Goal: Navigation & Orientation: Find specific page/section

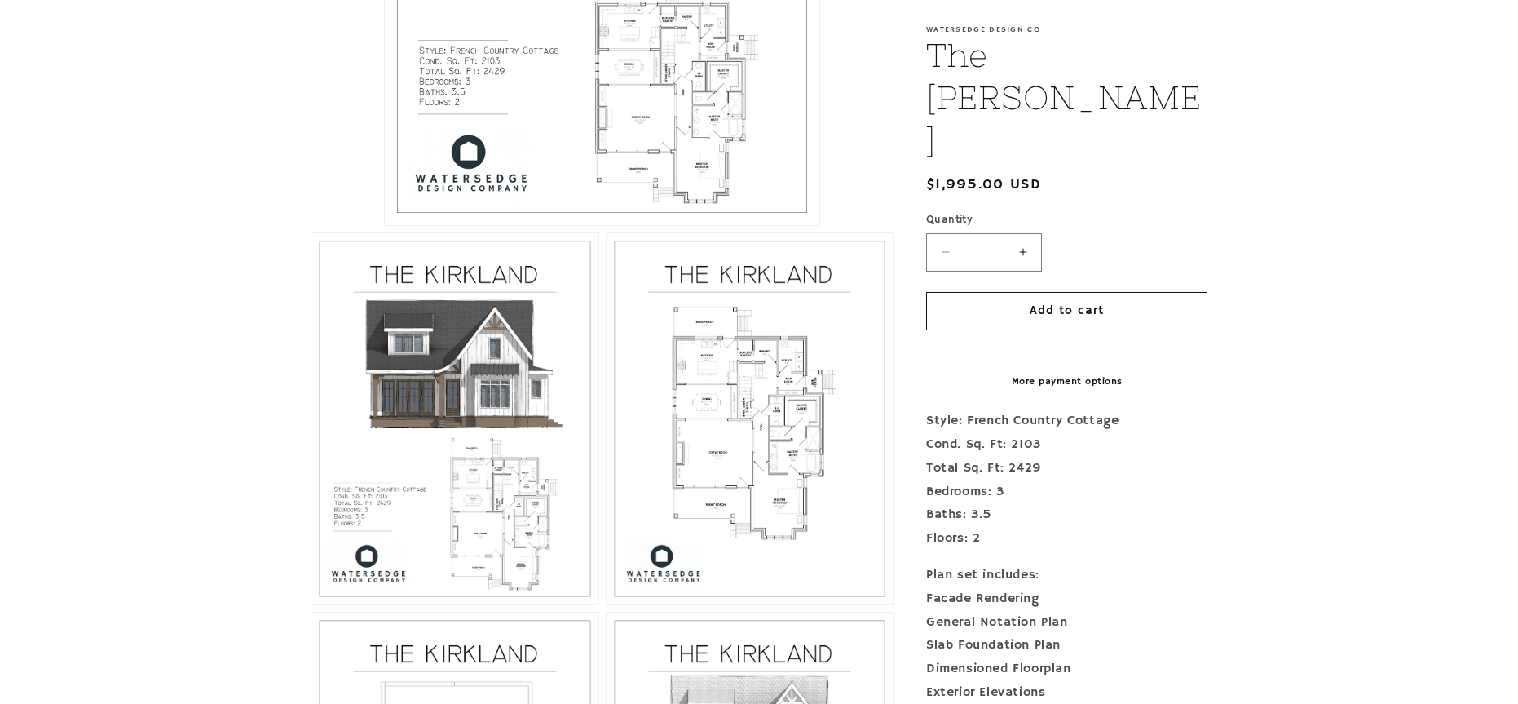
scroll to position [741, 0]
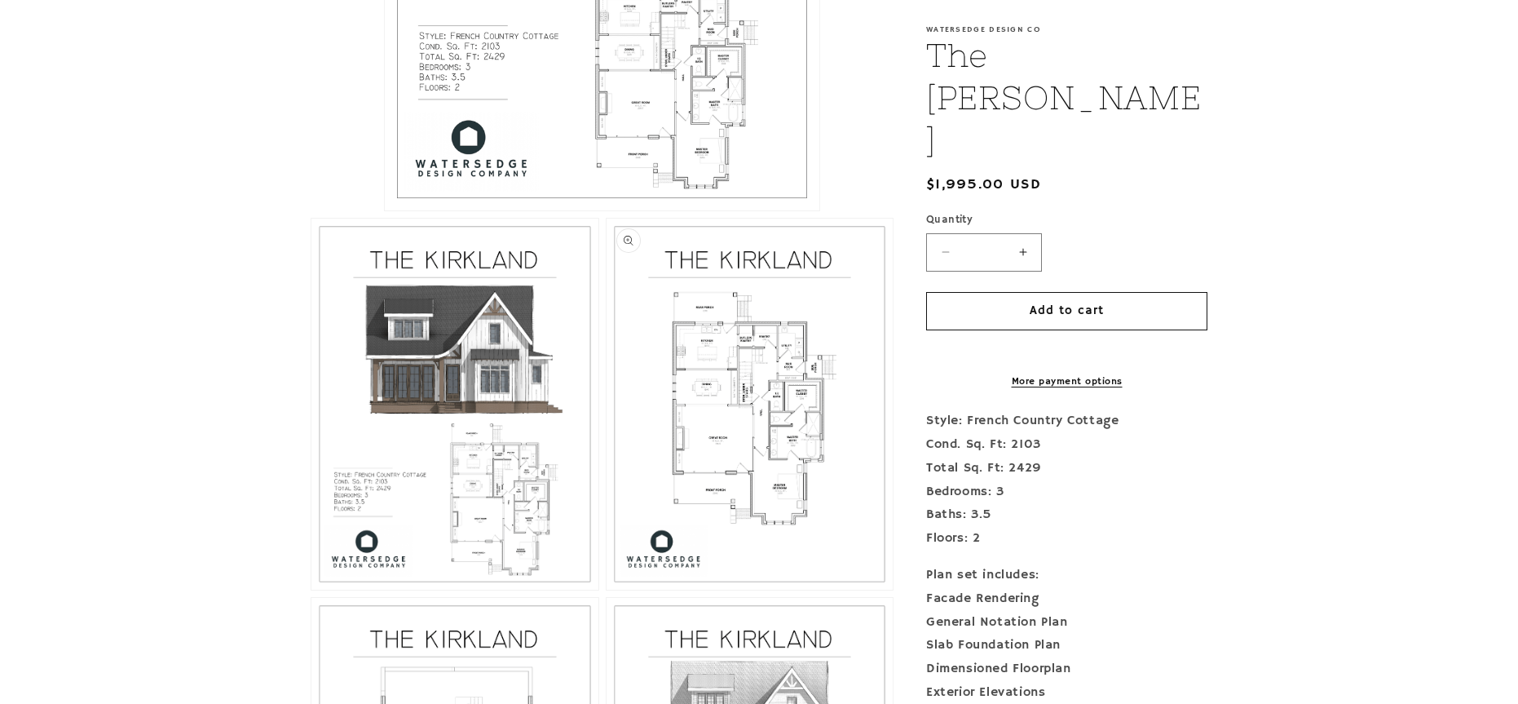
click at [607, 589] on button "Open media 3 in modal" at bounding box center [607, 589] width 0 height 0
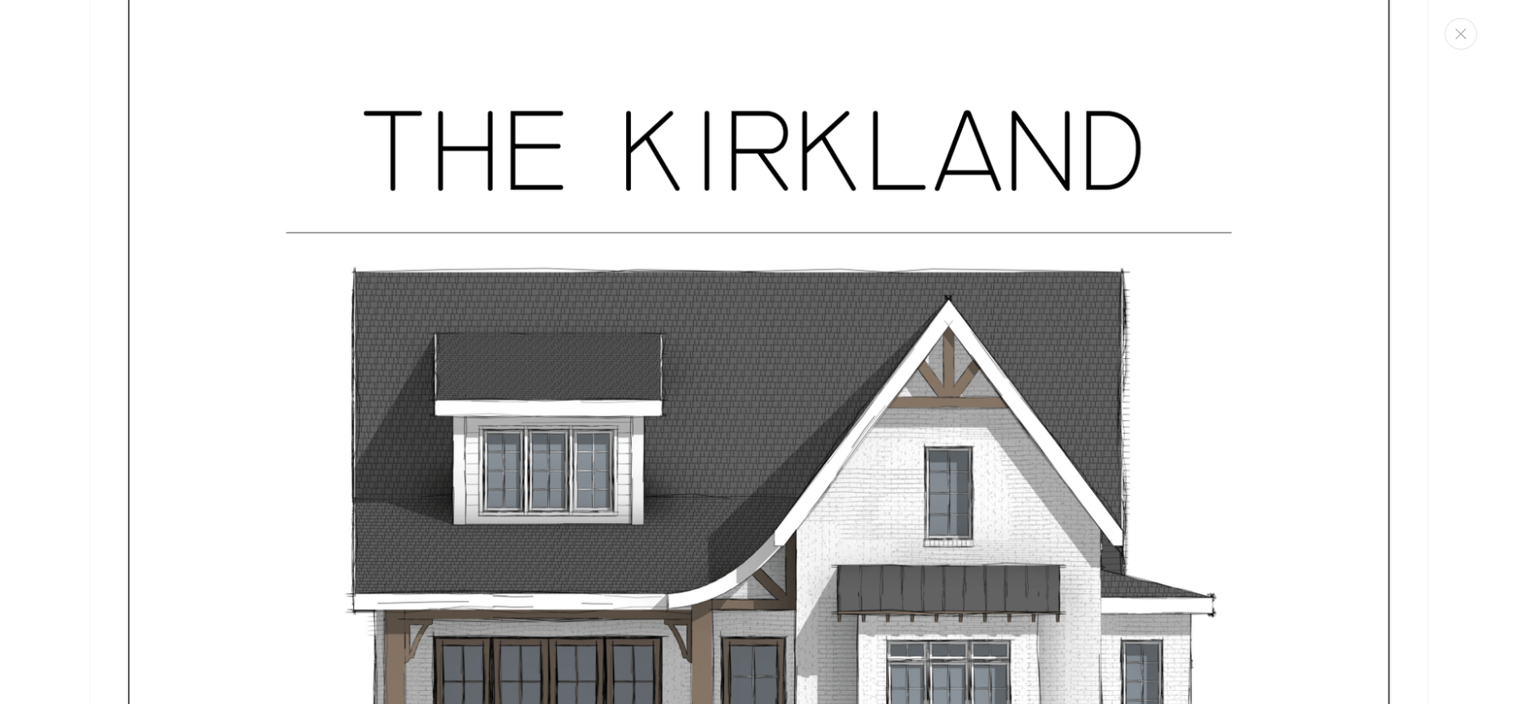
scroll to position [0, 0]
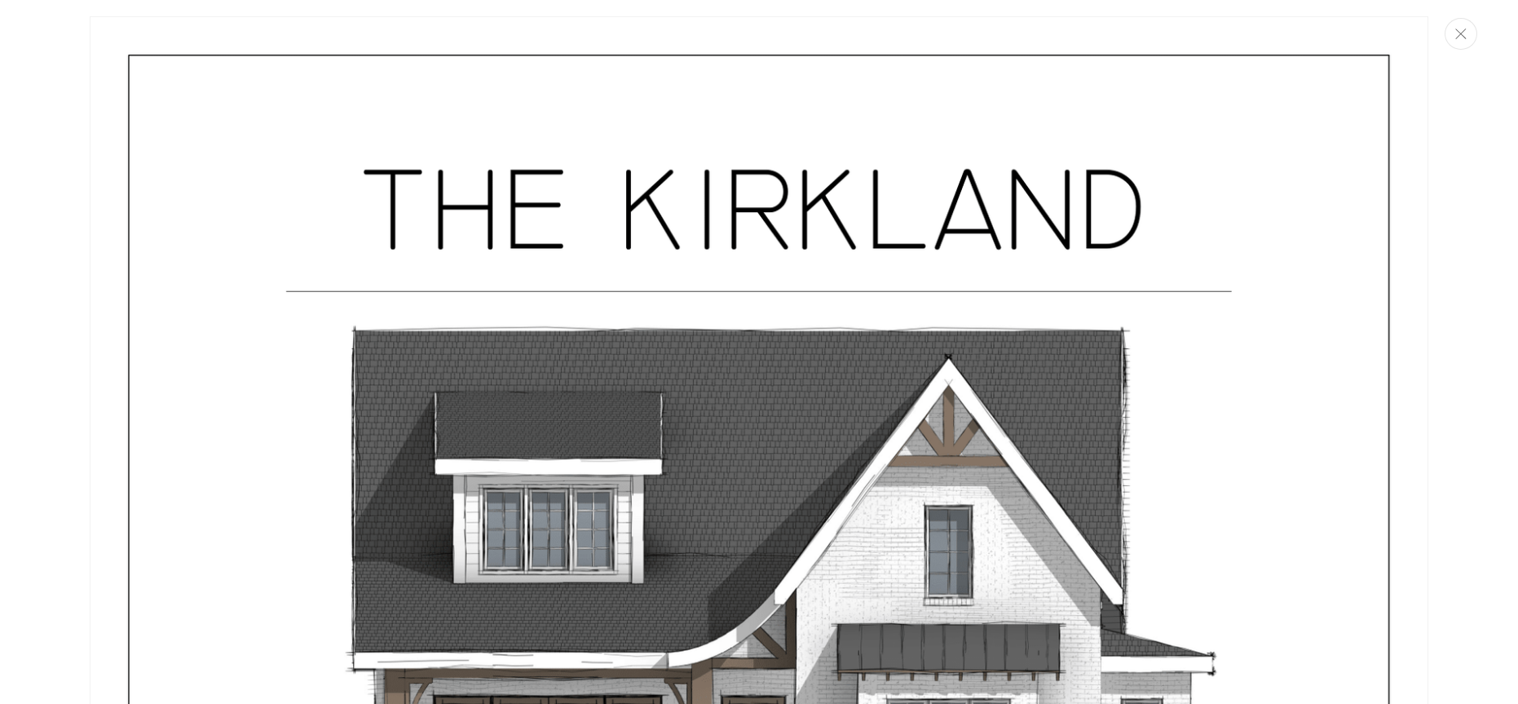
click at [1458, 37] on icon "Close" at bounding box center [1460, 34] width 11 height 11
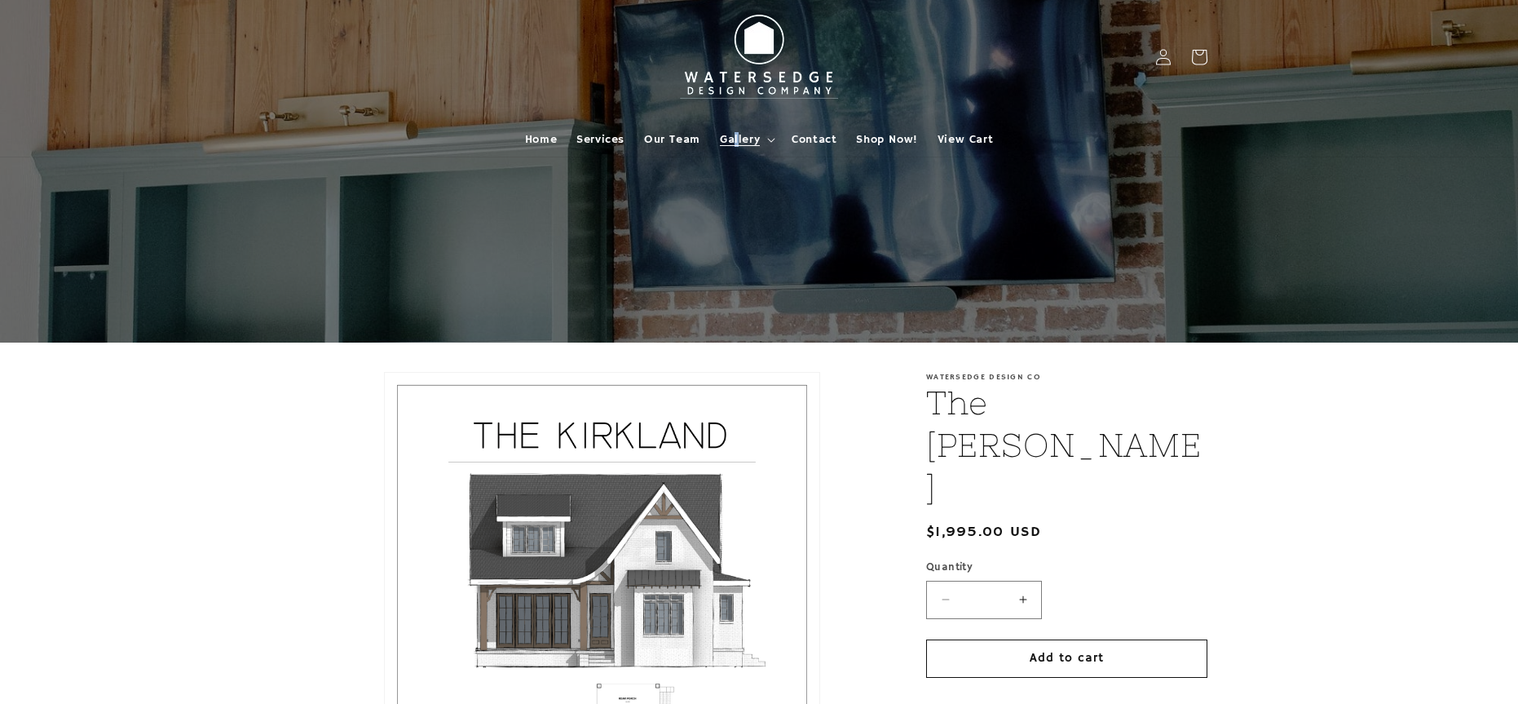
click at [736, 135] on span "Gallery" at bounding box center [740, 139] width 40 height 15
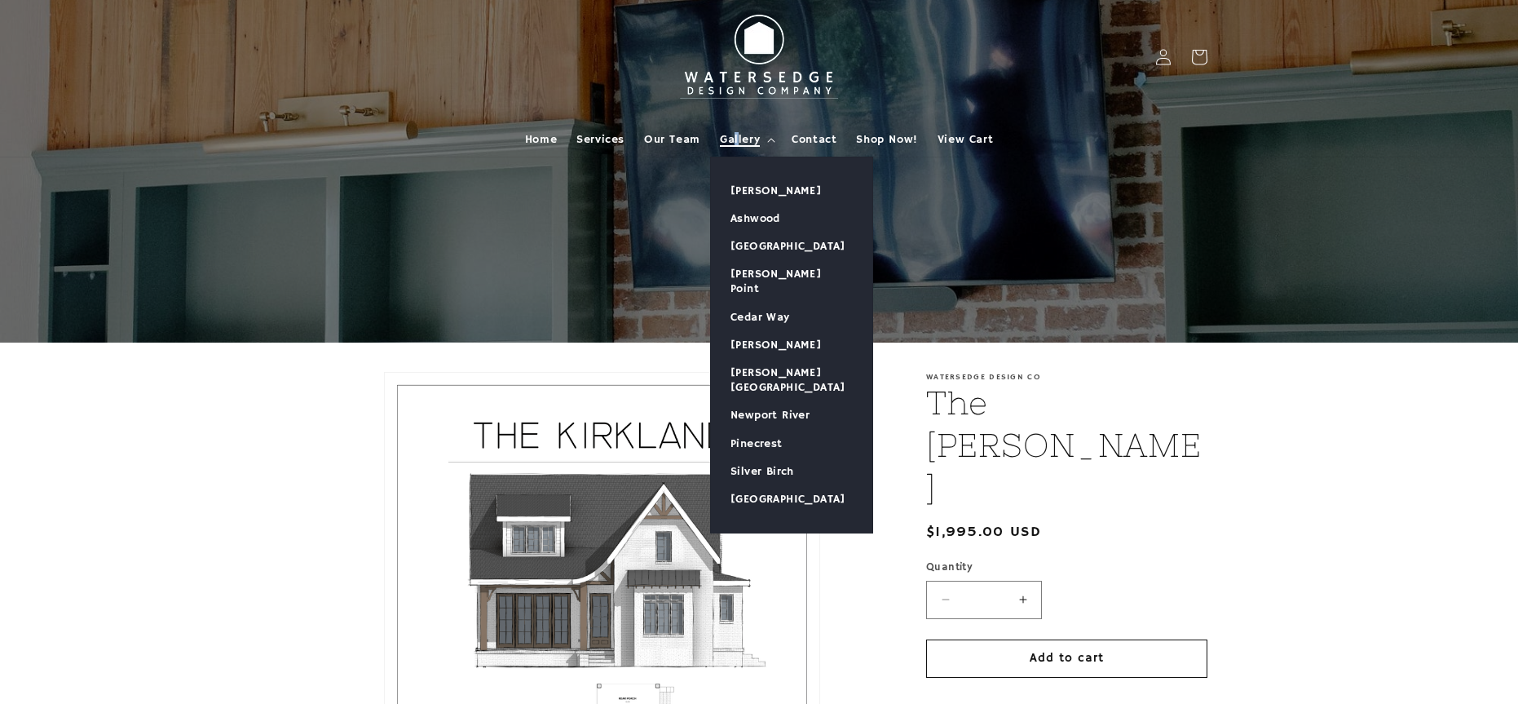
click at [736, 135] on span "Gallery" at bounding box center [740, 139] width 40 height 15
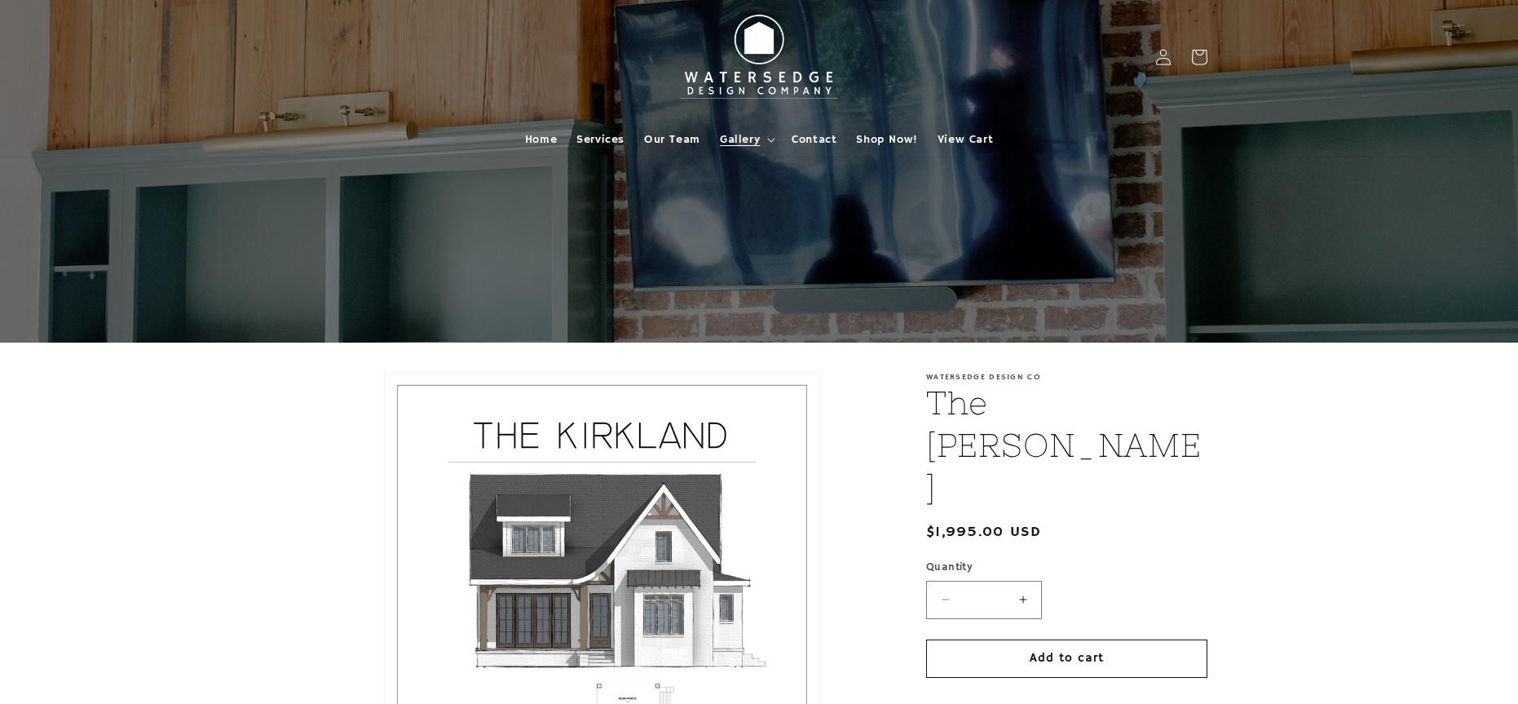
click at [750, 136] on span "Gallery" at bounding box center [740, 139] width 40 height 15
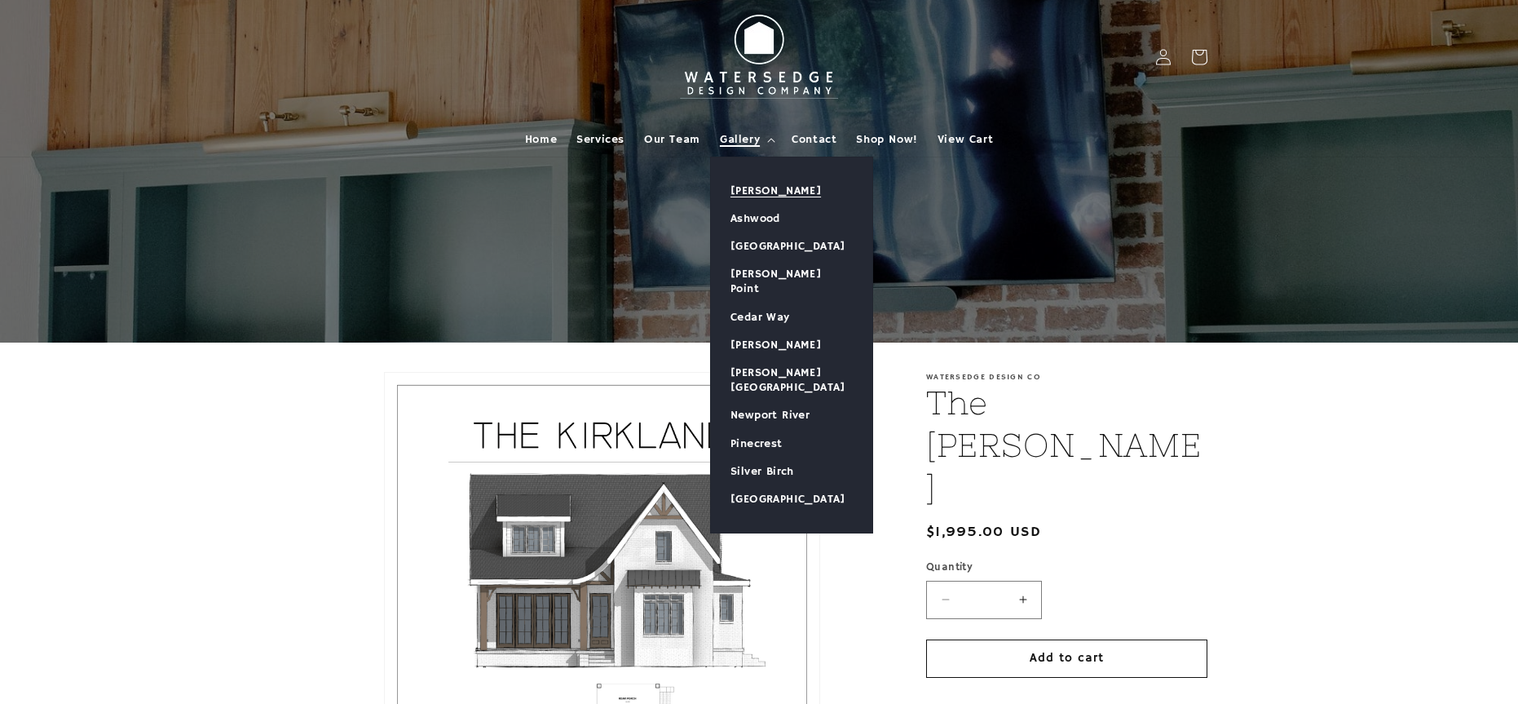
click at [746, 187] on link "[PERSON_NAME]" at bounding box center [791, 191] width 161 height 28
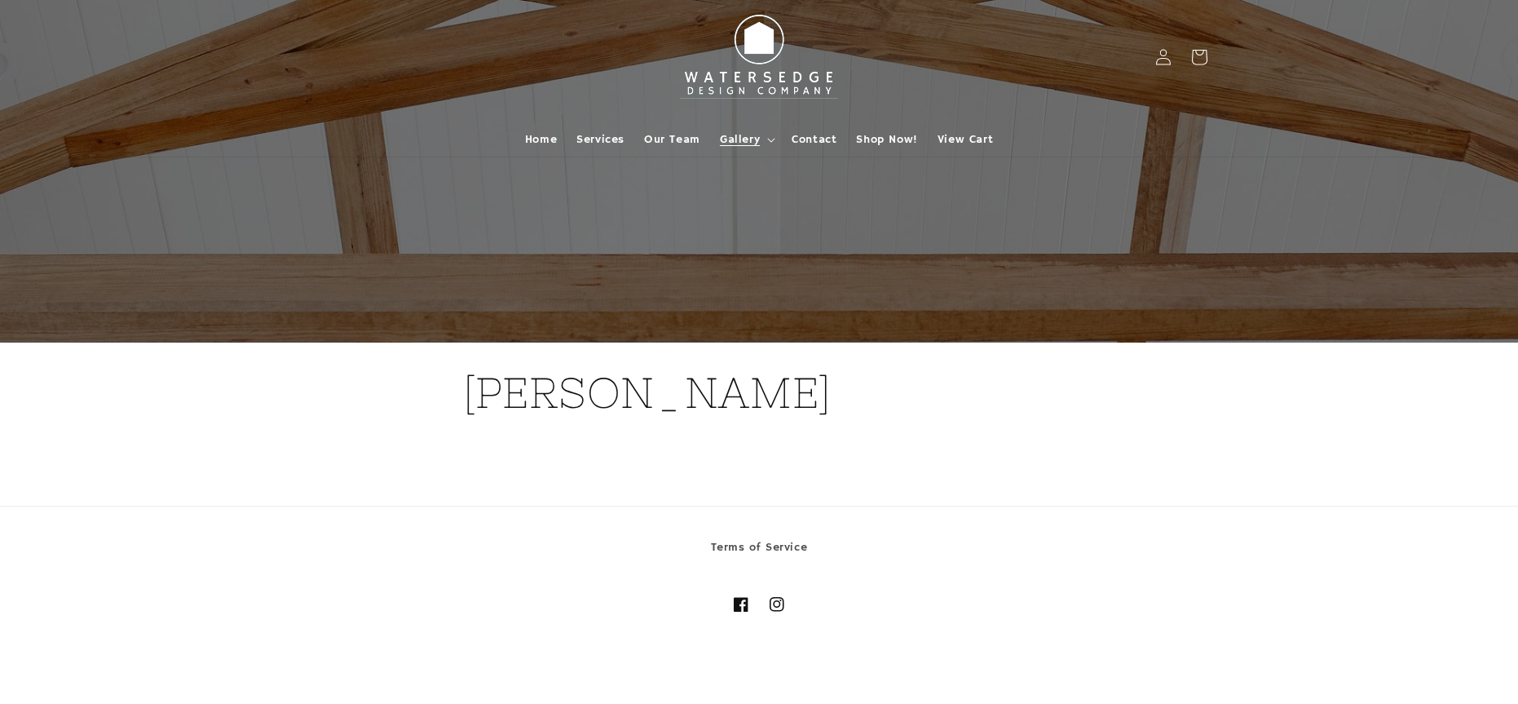
scroll to position [42, 0]
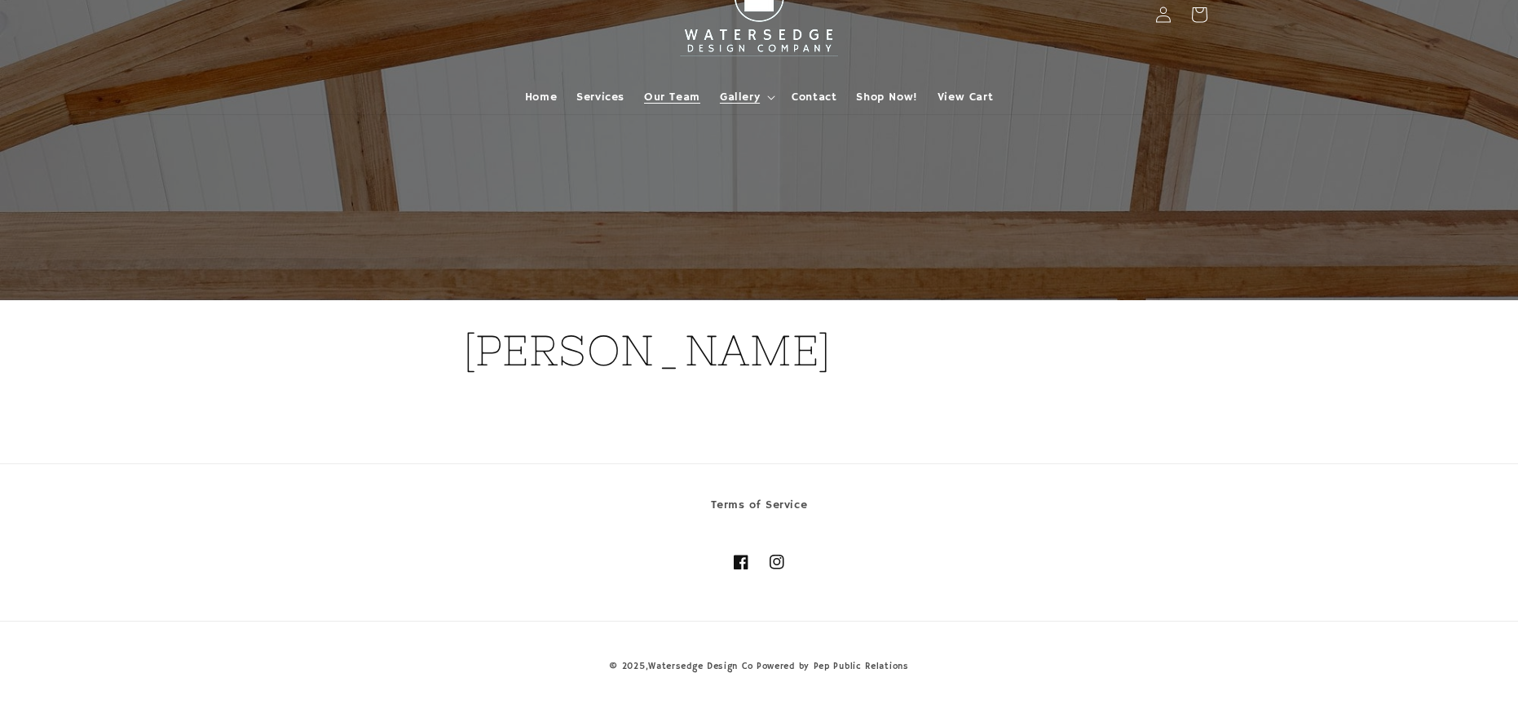
click at [674, 90] on span "Our Team" at bounding box center [672, 97] width 56 height 15
